Goal: Information Seeking & Learning: Learn about a topic

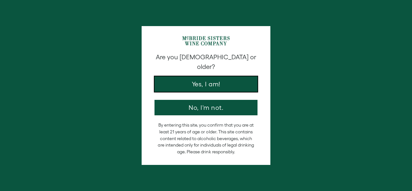
click at [200, 78] on button "Yes, I am!" at bounding box center [206, 83] width 103 height 15
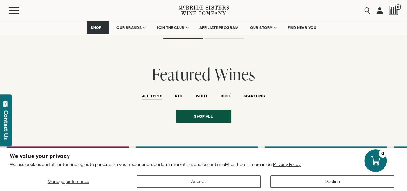
scroll to position [1363, 0]
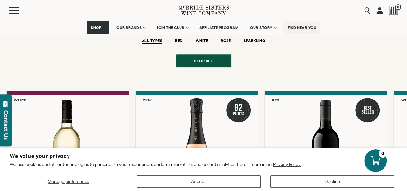
click at [309, 28] on span "FIND NEAR YOU" at bounding box center [302, 27] width 29 height 5
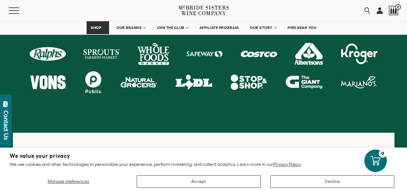
scroll to position [363, 0]
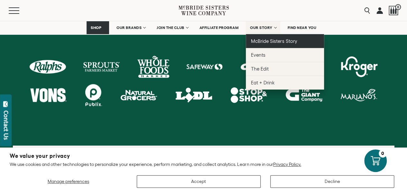
click at [266, 43] on span "McBride Sisters Story" at bounding box center [274, 40] width 46 height 5
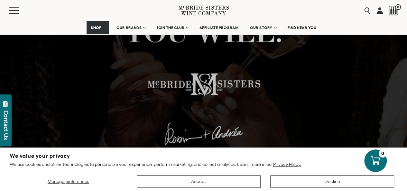
scroll to position [334, 0]
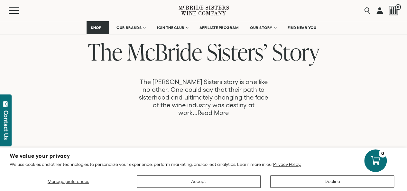
click at [229, 109] on link "Read More" at bounding box center [213, 112] width 31 height 7
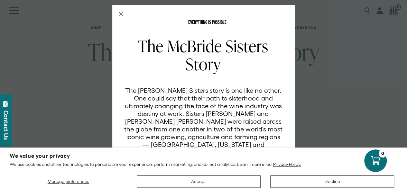
scroll to position [0, 0]
click at [112, 14] on div "EVERYTHING IS POSSIBLE The McBride Sisters Story The McBride Sisters story is o…" at bounding box center [203, 118] width 183 height 227
click at [121, 14] on div "EVERYTHING IS POSSIBLE The McBride Sisters Story The McBride Sisters story is o…" at bounding box center [203, 118] width 183 height 227
click at [119, 12] on icon "Close Modal" at bounding box center [121, 14] width 5 height 5
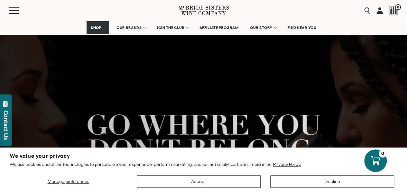
scroll to position [334, 0]
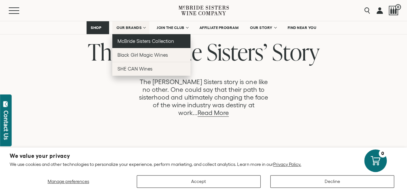
click at [146, 42] on span "McBride Sisters Collection" at bounding box center [146, 40] width 57 height 5
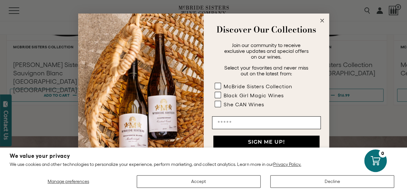
scroll to position [668, 0]
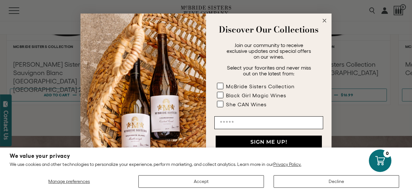
click at [325, 21] on circle "Close dialog" at bounding box center [324, 20] width 7 height 7
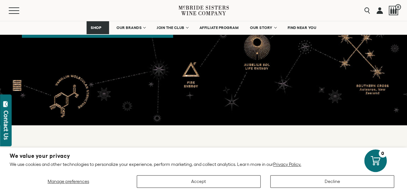
scroll to position [1671, 0]
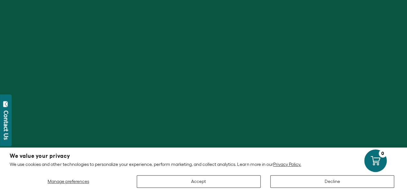
scroll to position [334, 0]
